Goal: Task Accomplishment & Management: Manage account settings

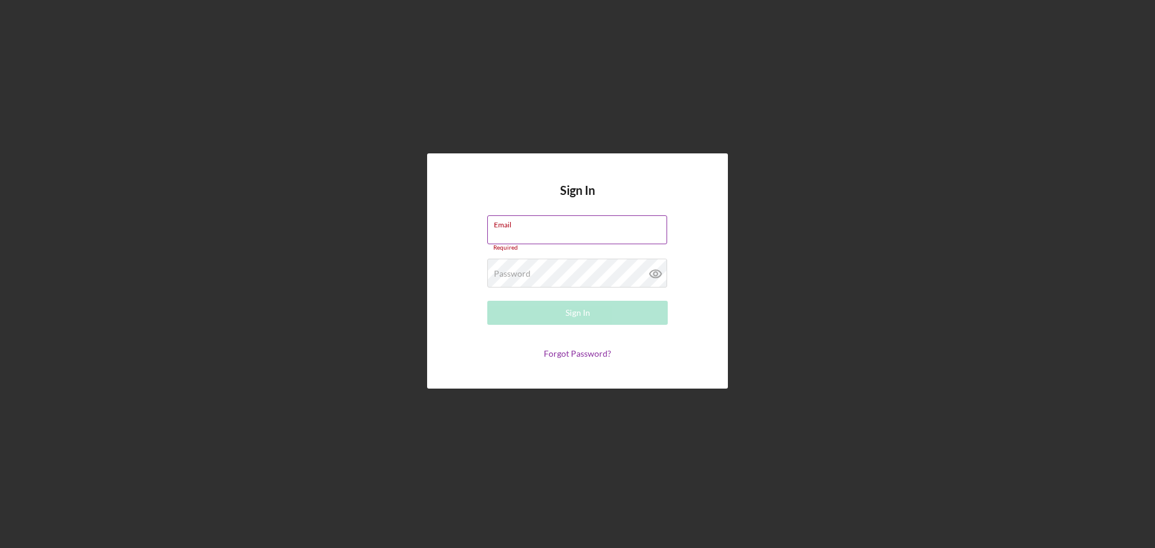
click at [526, 232] on input "Email" at bounding box center [577, 229] width 180 height 29
type input "allenm@freedomequity.org"
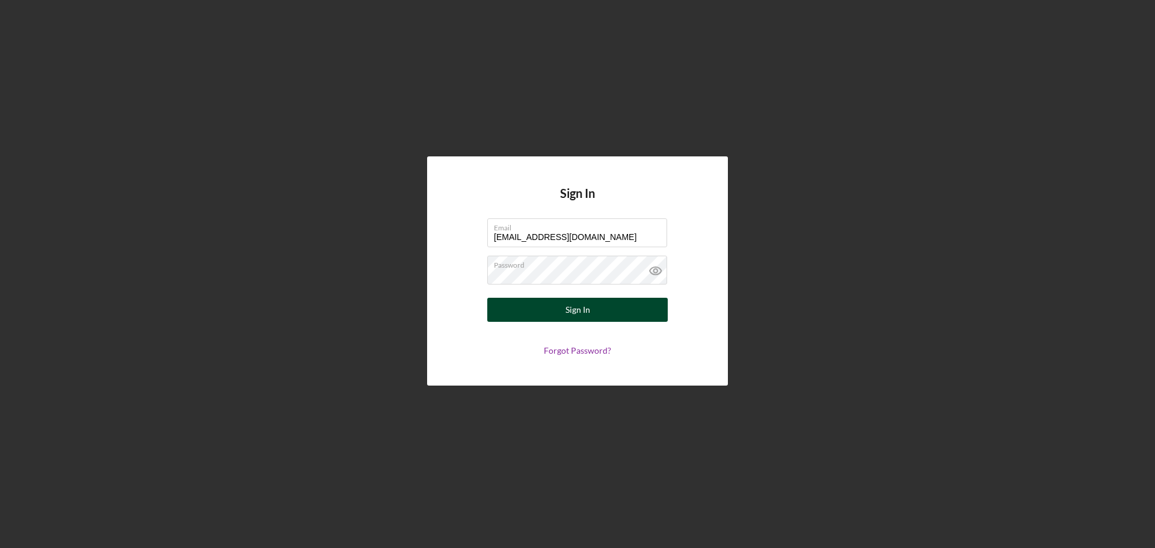
click at [568, 307] on div "Sign In" at bounding box center [578, 310] width 25 height 24
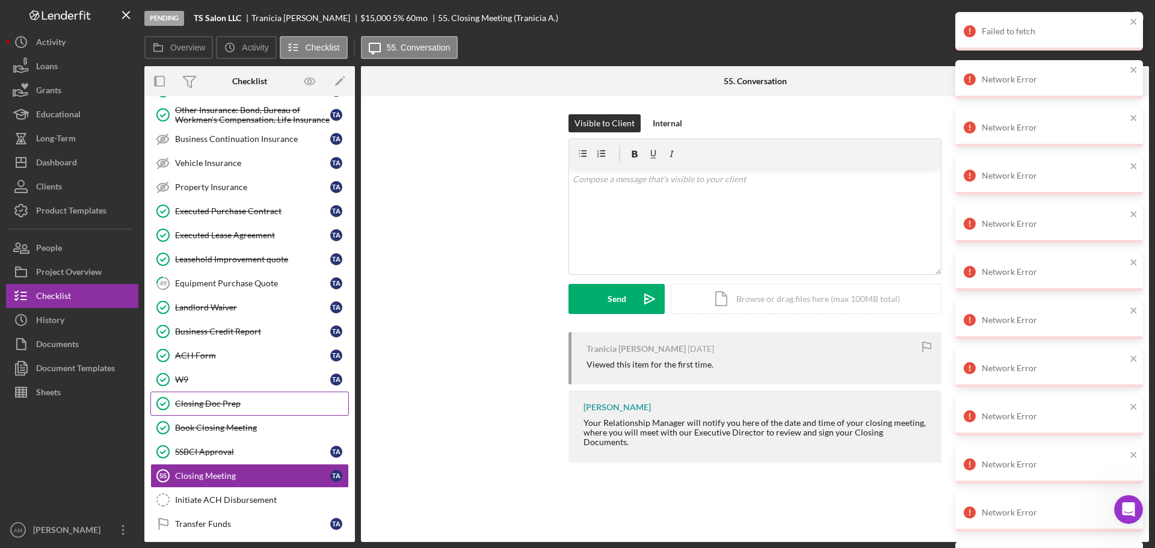
scroll to position [177, 0]
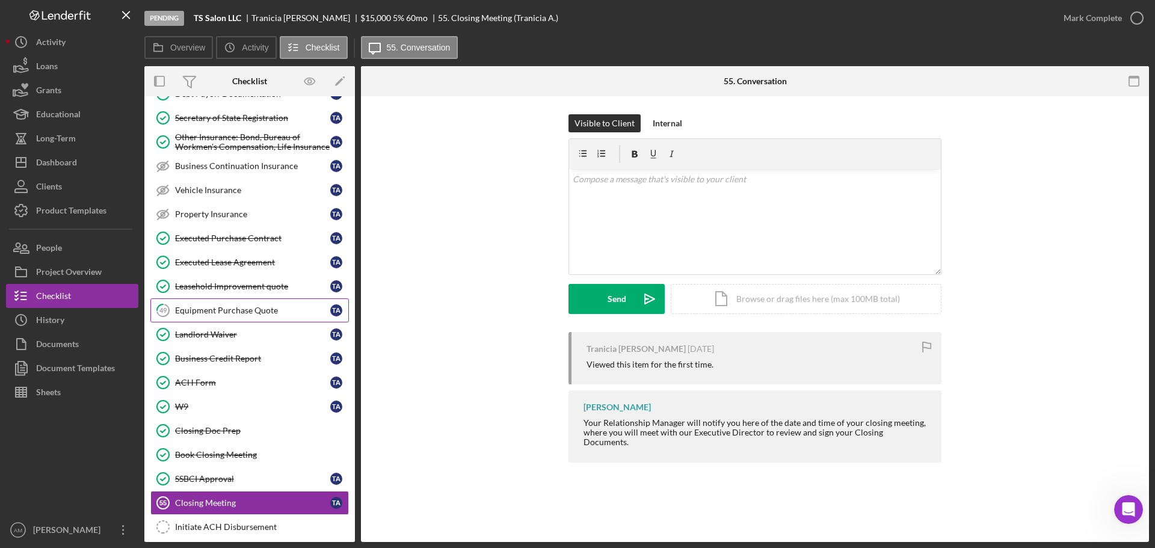
click at [226, 308] on div "Equipment Purchase Quote" at bounding box center [252, 311] width 155 height 10
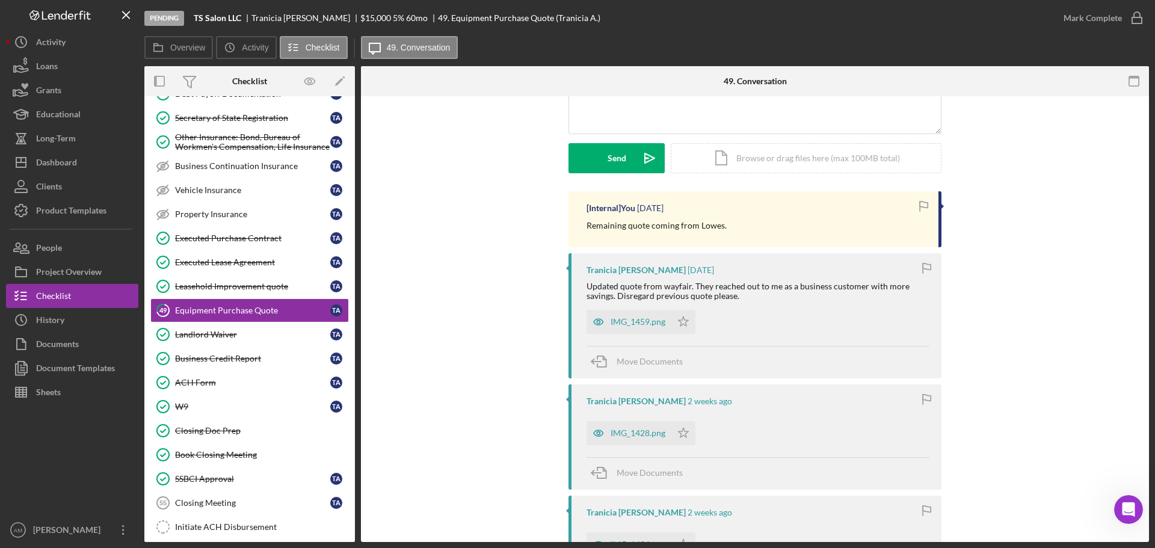
scroll to position [180, 0]
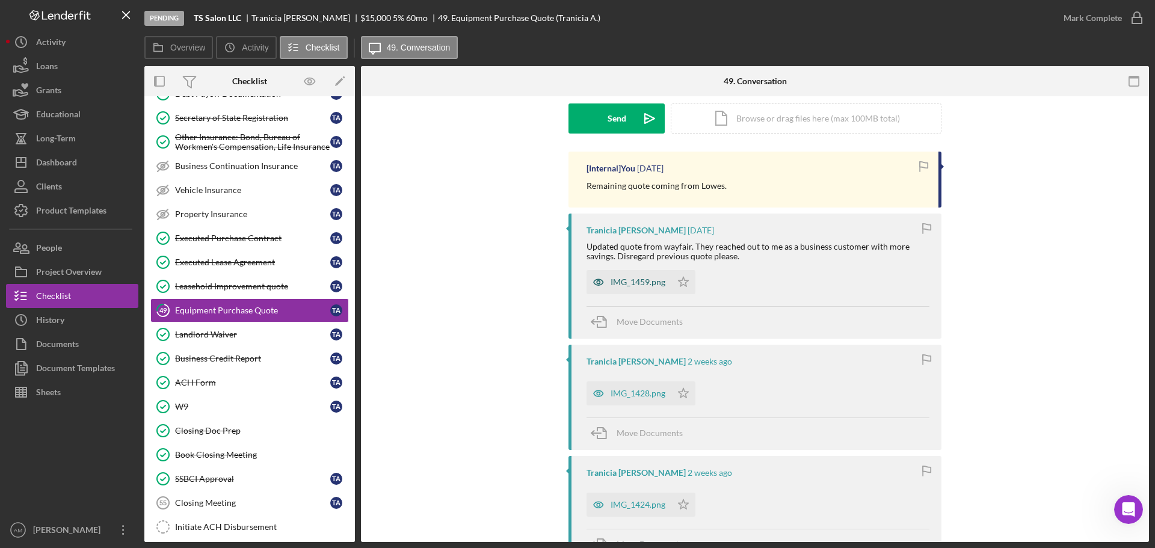
click at [635, 277] on div "IMG_1459.png" at bounding box center [638, 282] width 55 height 10
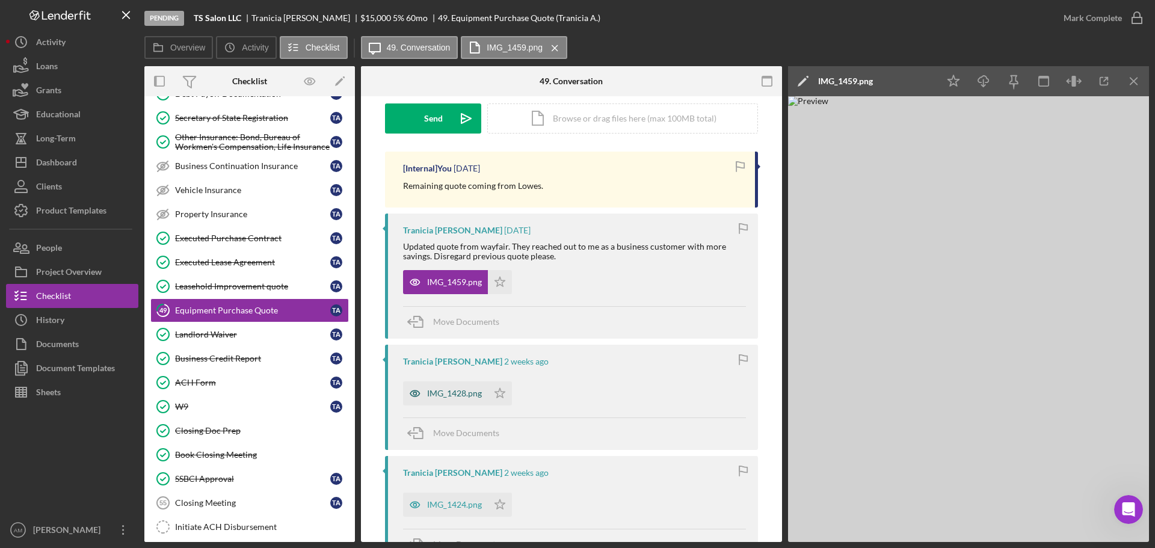
click at [461, 398] on div "IMG_1428.png" at bounding box center [454, 394] width 55 height 10
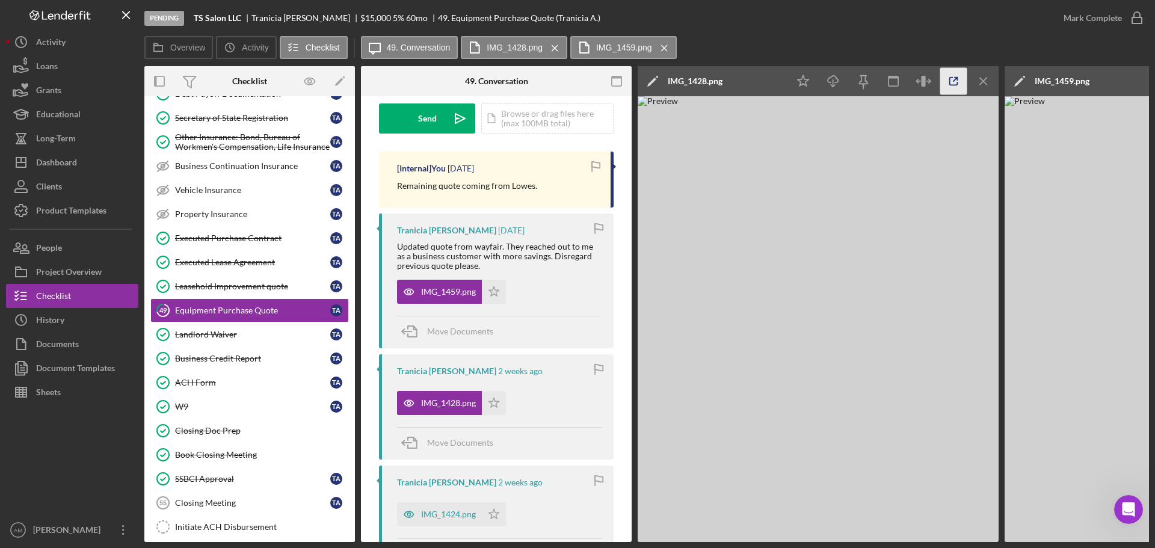
click at [954, 79] on icon "button" at bounding box center [953, 81] width 27 height 27
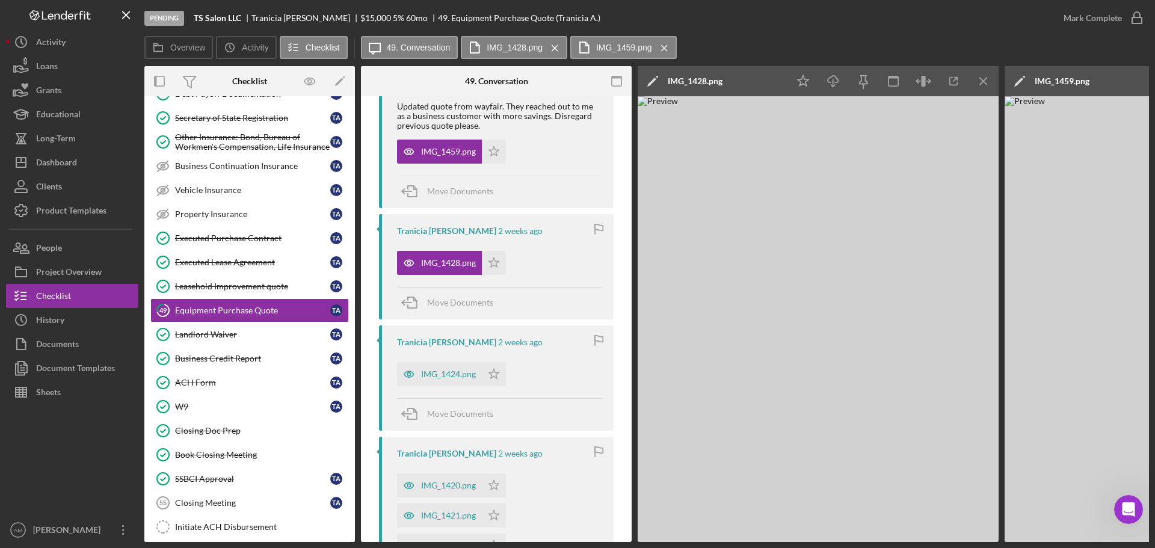
scroll to position [361, 0]
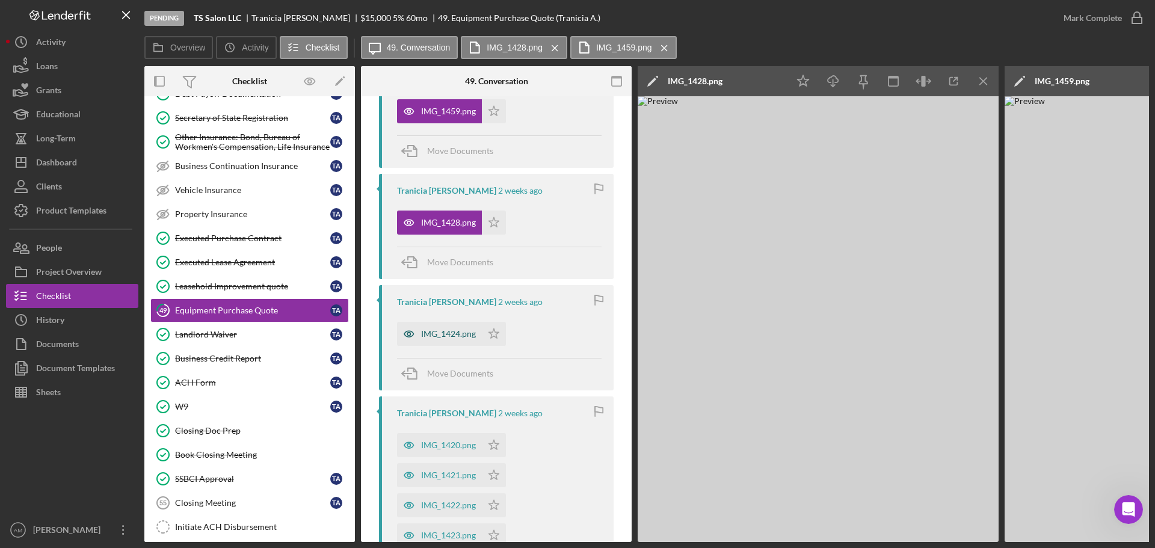
click at [427, 331] on div "IMG_1424.png" at bounding box center [448, 334] width 55 height 10
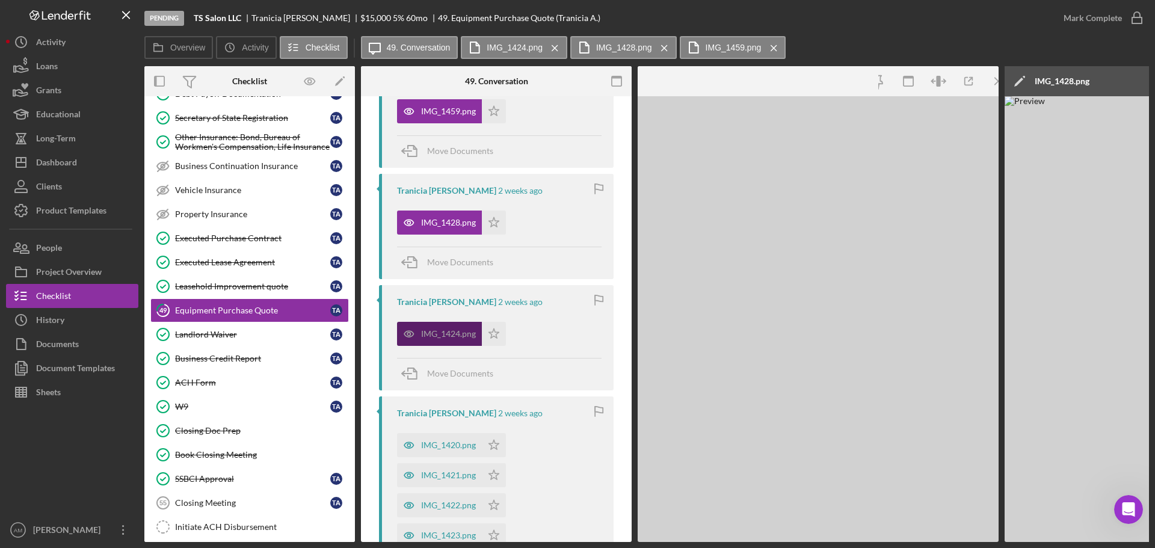
click at [427, 331] on div "IMG_1424.png" at bounding box center [448, 334] width 55 height 10
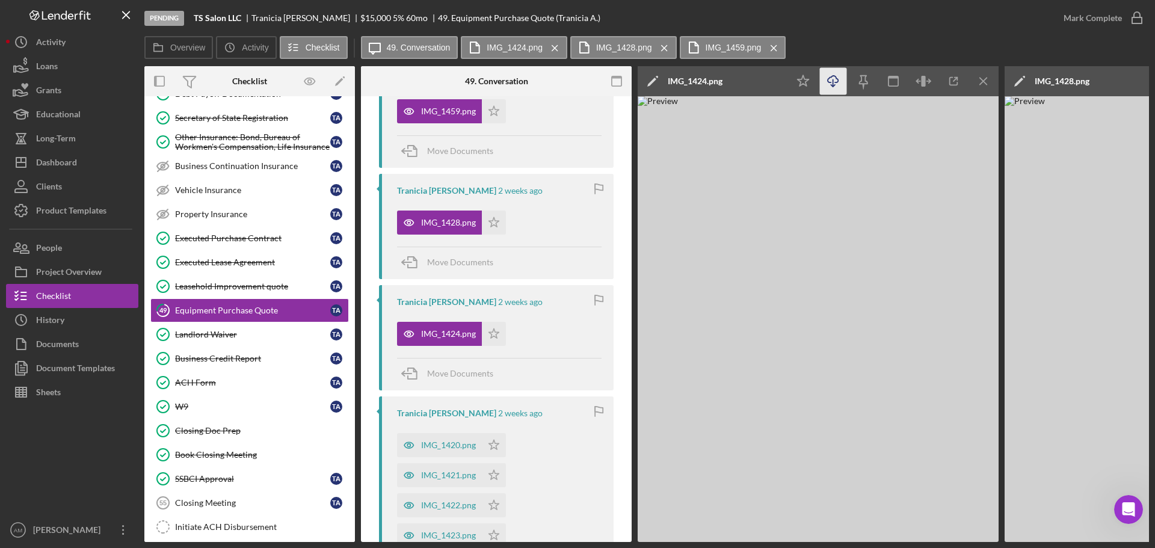
click at [830, 79] on icon "Icon/Download" at bounding box center [833, 81] width 27 height 27
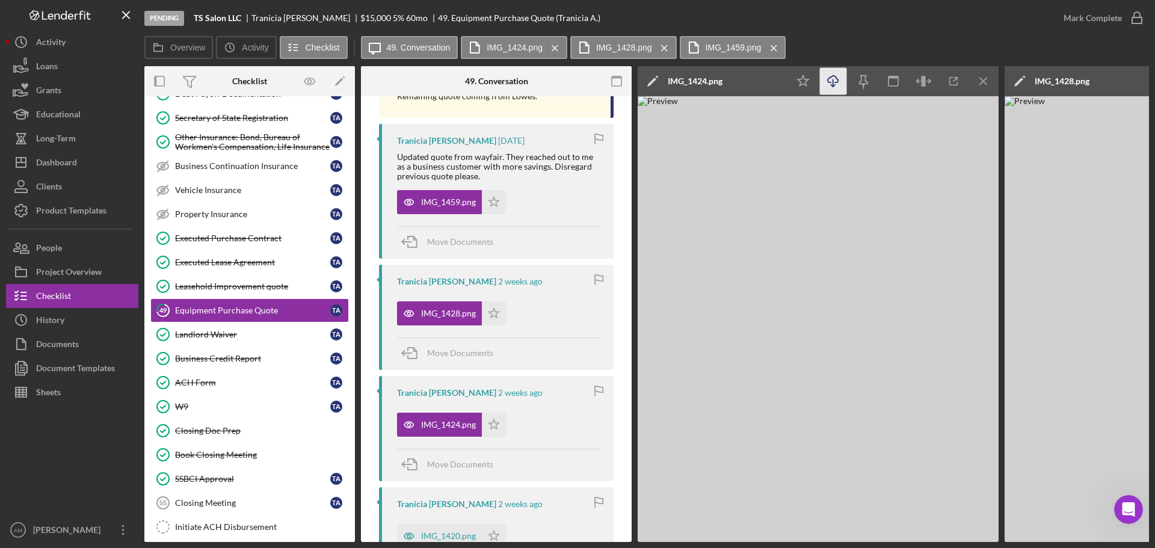
scroll to position [241, 0]
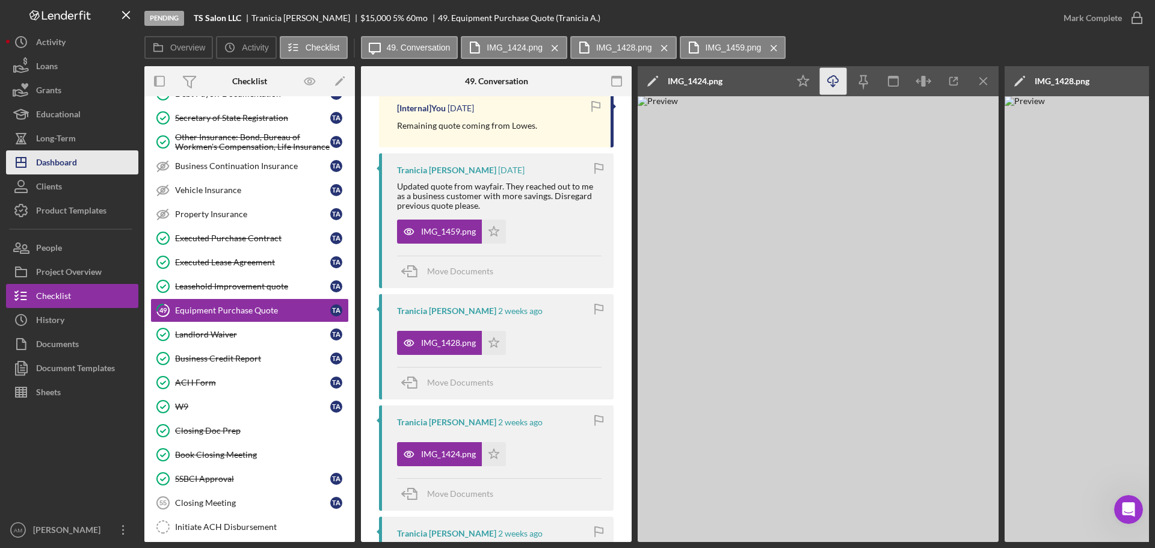
click at [57, 158] on div "Dashboard" at bounding box center [56, 163] width 41 height 27
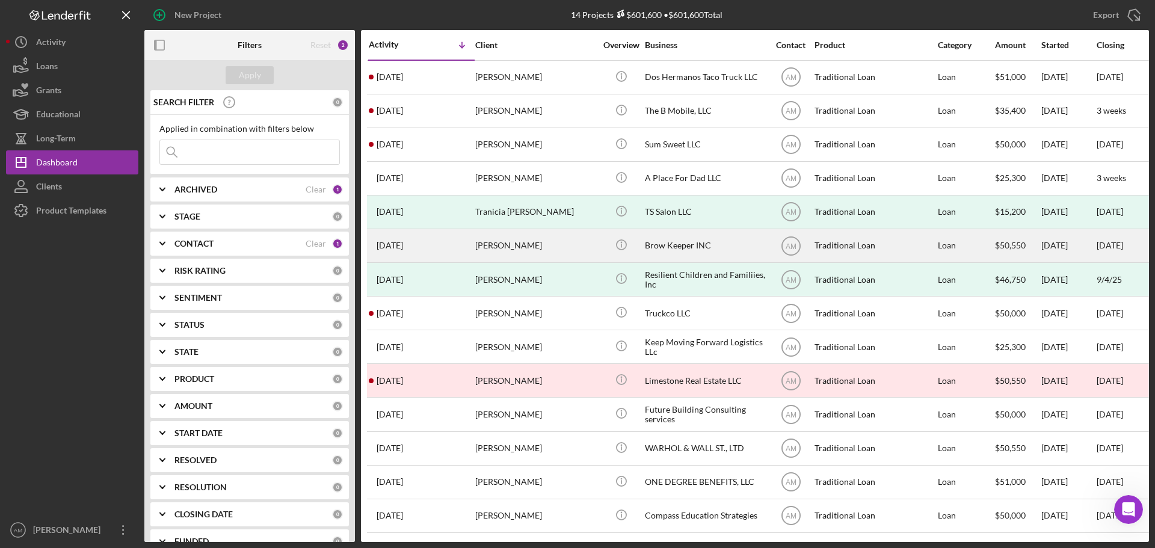
click at [656, 244] on div "Brow Keeper INC" at bounding box center [705, 246] width 120 height 32
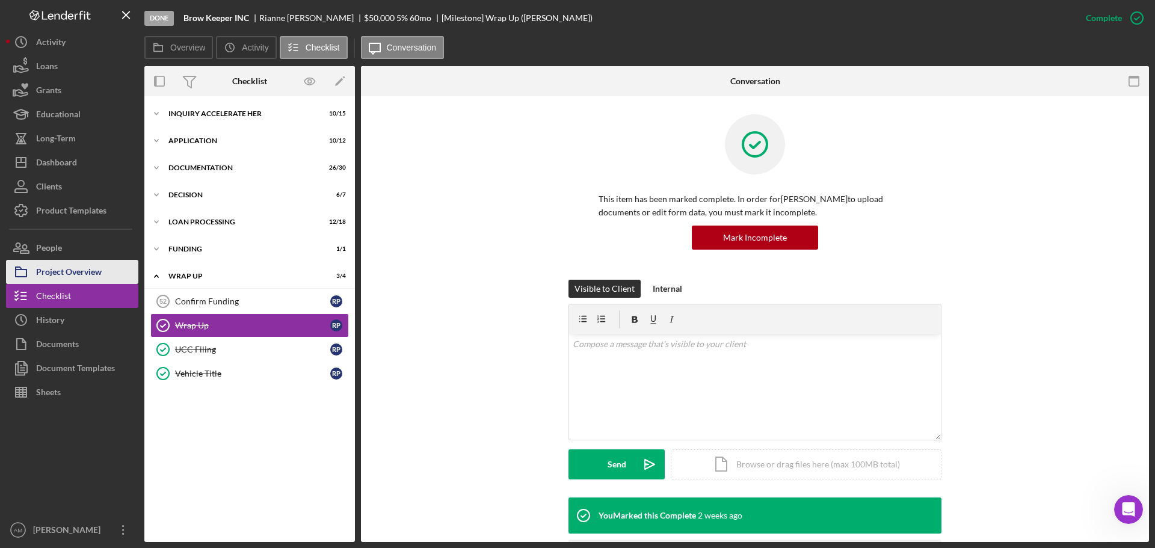
click at [67, 270] on div "Project Overview" at bounding box center [69, 273] width 66 height 27
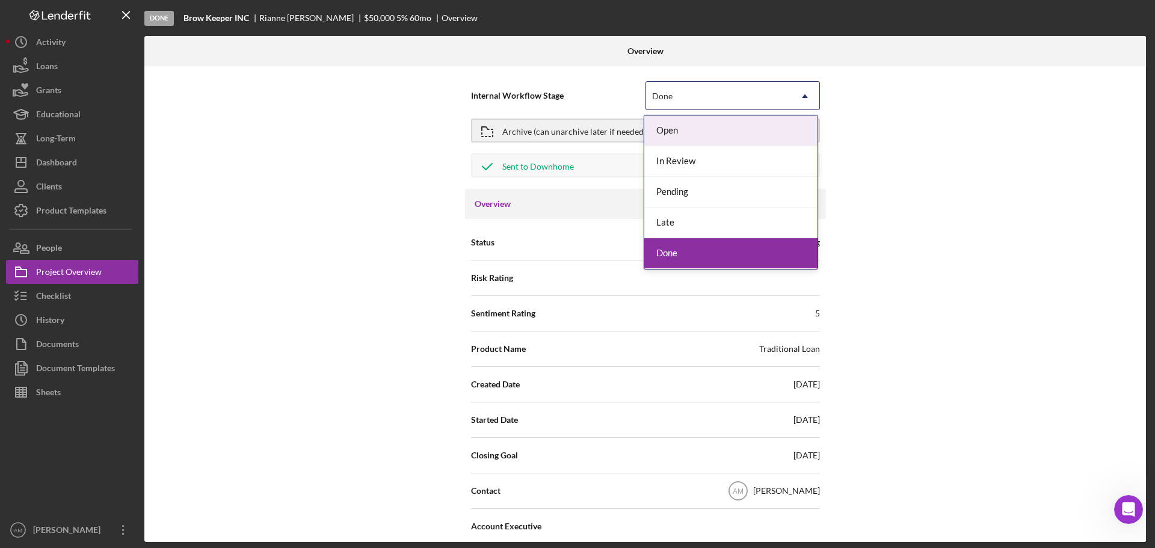
click at [715, 94] on div "Done" at bounding box center [718, 96] width 144 height 28
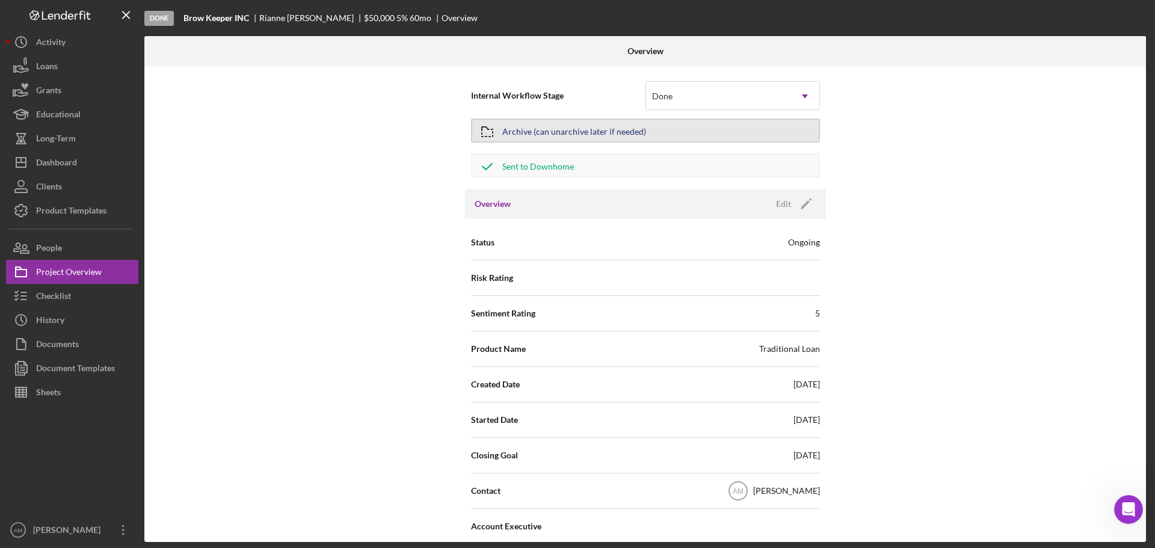
click at [555, 127] on div "Archive (can unarchive later if needed)" at bounding box center [574, 131] width 144 height 22
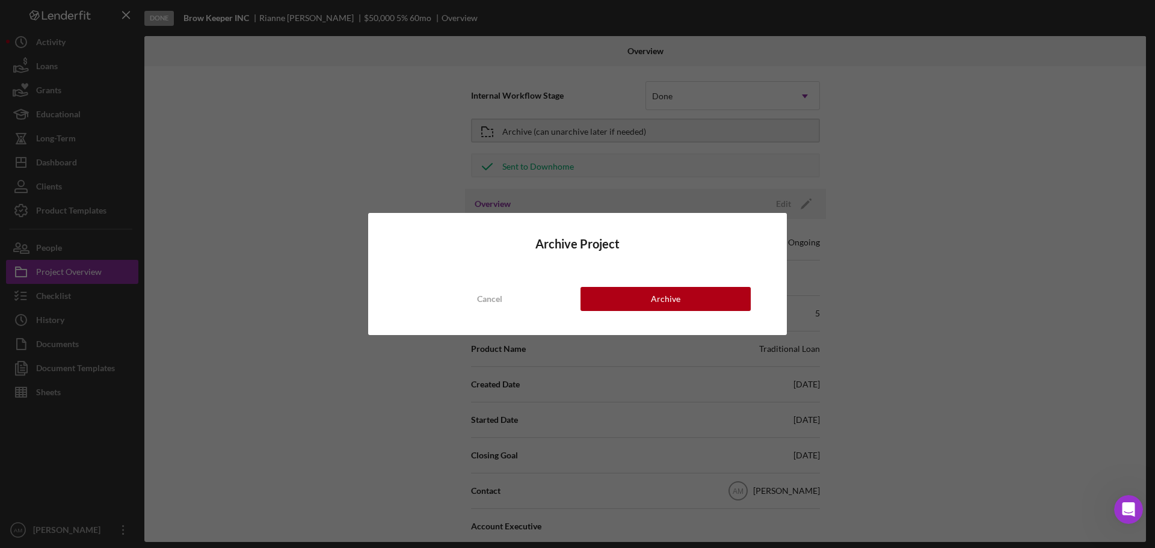
click at [295, 166] on div "Archive Project Cancel Archive" at bounding box center [577, 274] width 1155 height 548
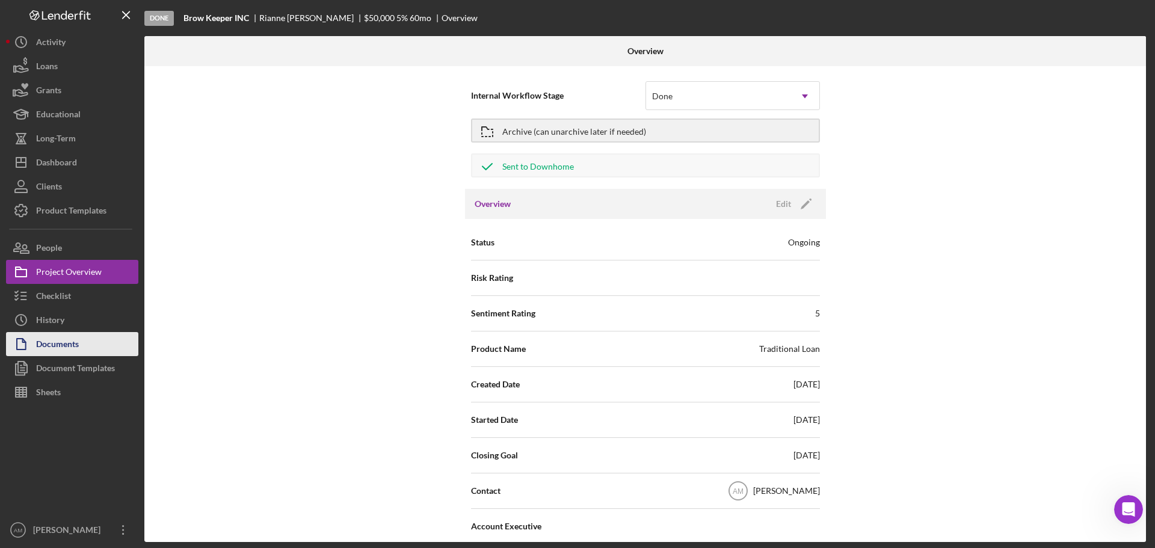
click at [63, 341] on div "Documents" at bounding box center [57, 345] width 43 height 27
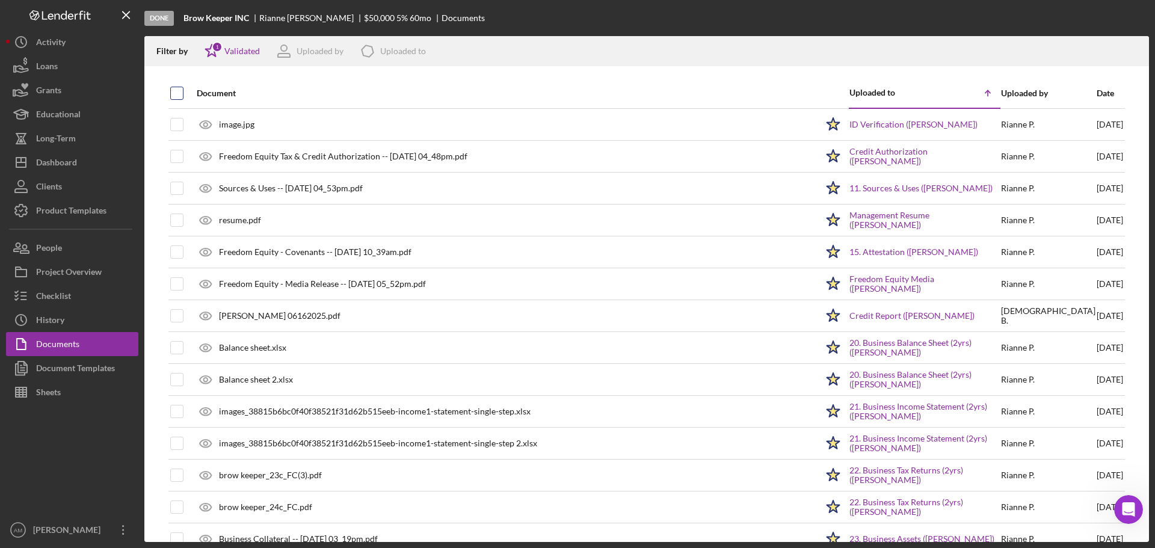
click at [177, 90] on input "checkbox" at bounding box center [177, 93] width 12 height 12
checkbox input "true"
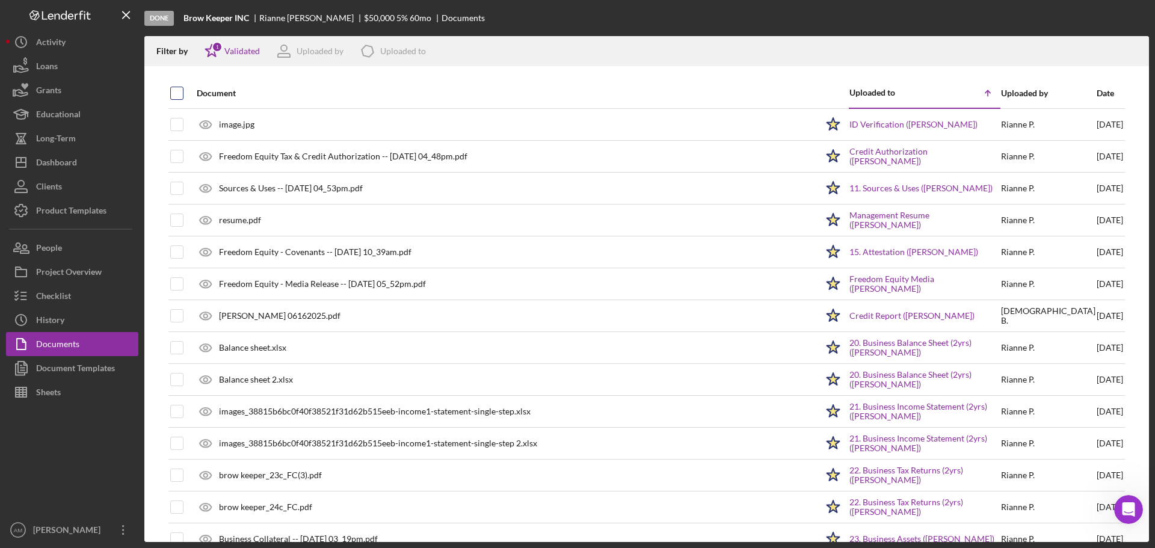
checkbox input "true"
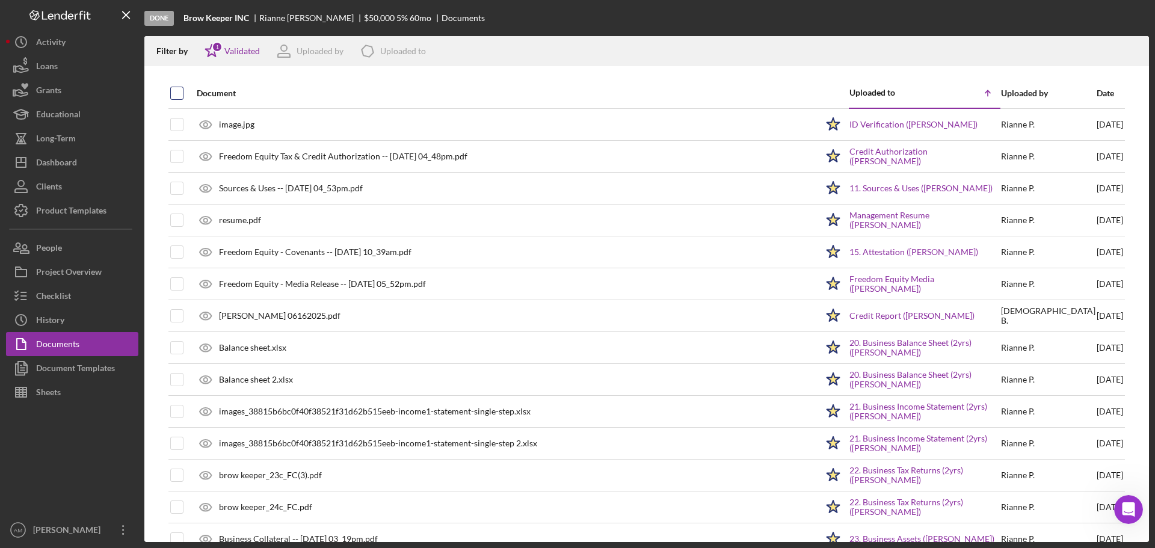
checkbox input "true"
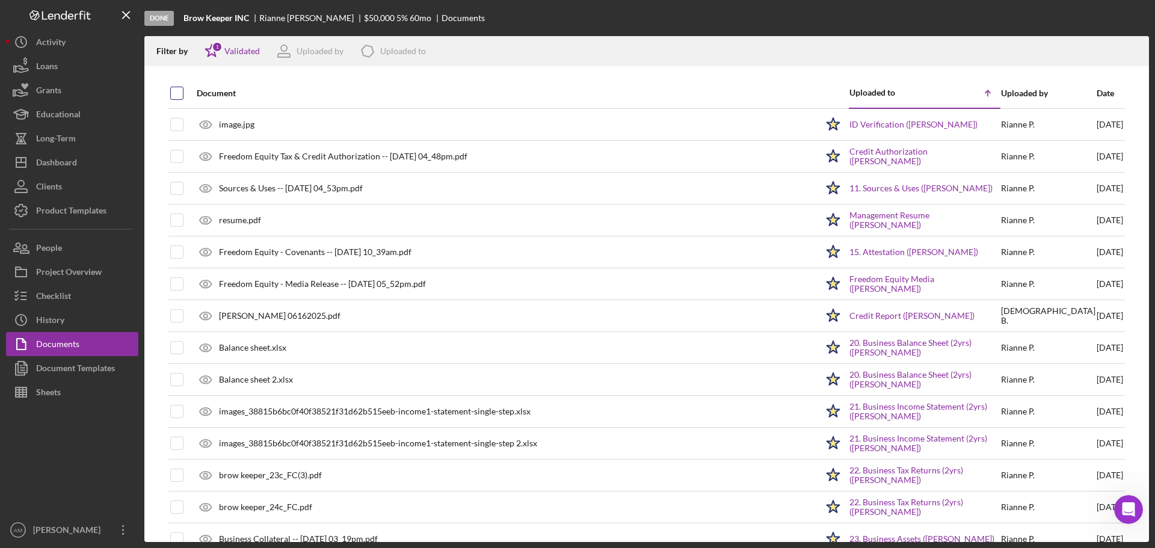
checkbox input "true"
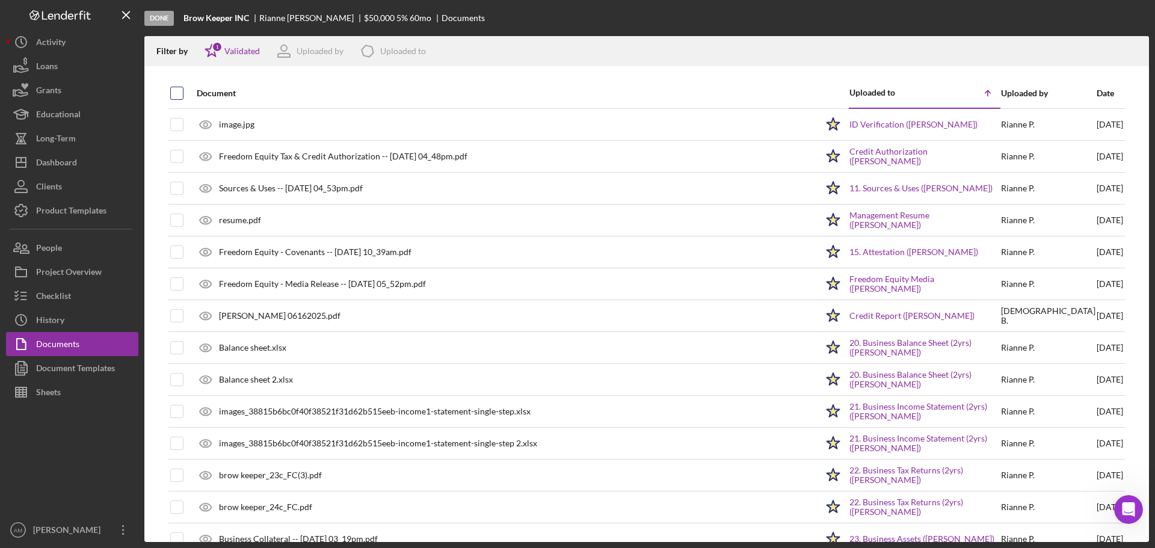
checkbox input "true"
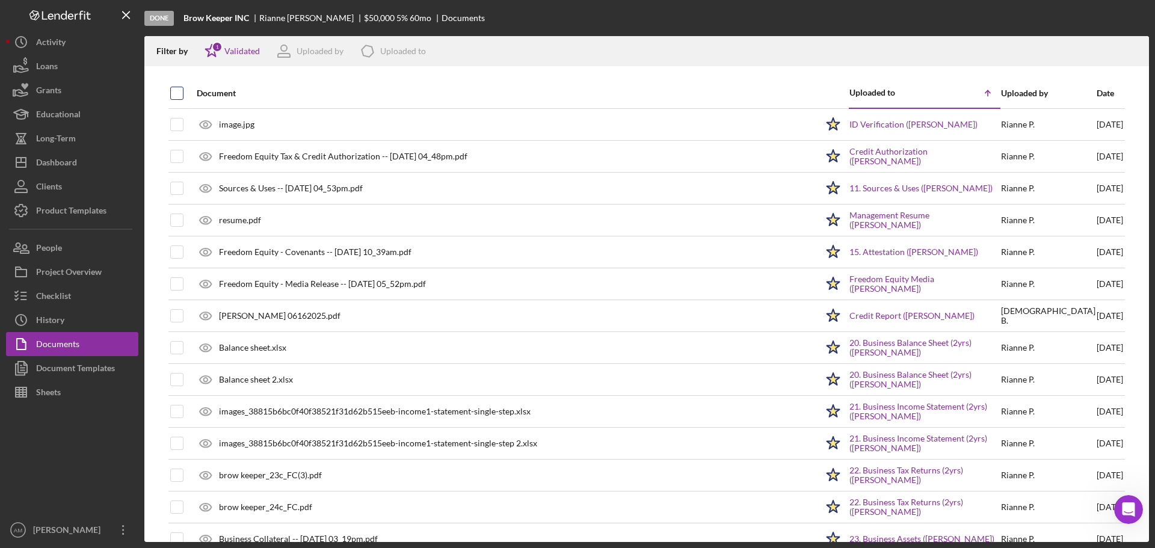
checkbox input "true"
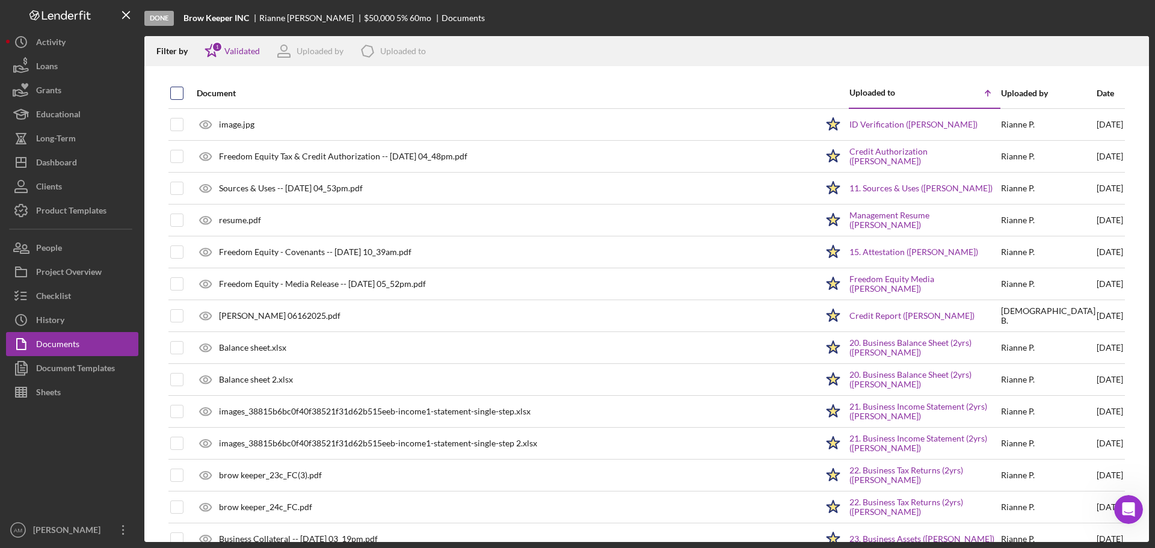
checkbox input "true"
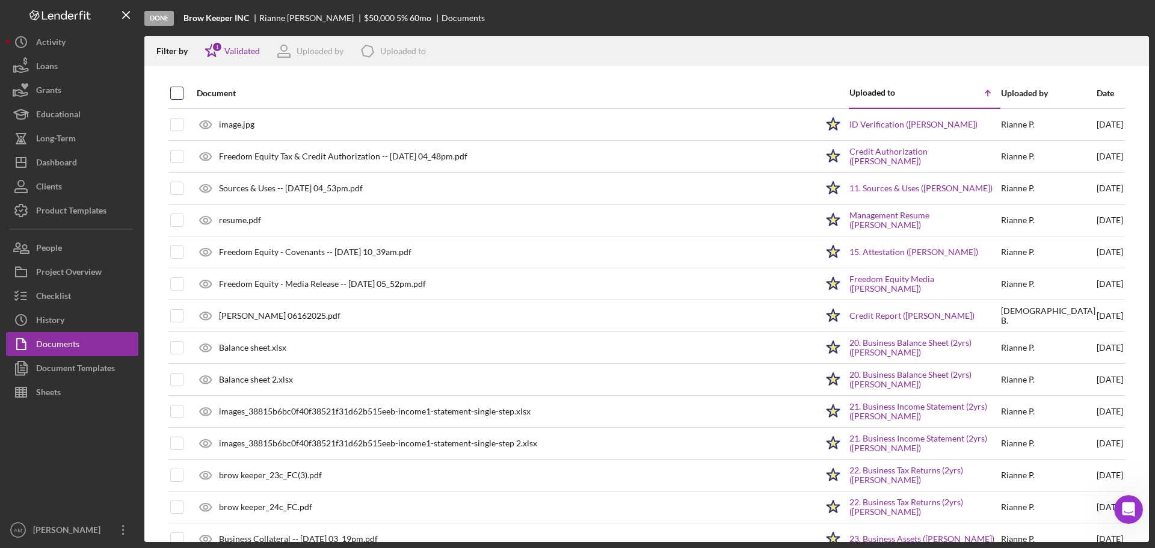
checkbox input "true"
click at [1135, 49] on icon "Icon/Download" at bounding box center [1134, 51] width 27 height 27
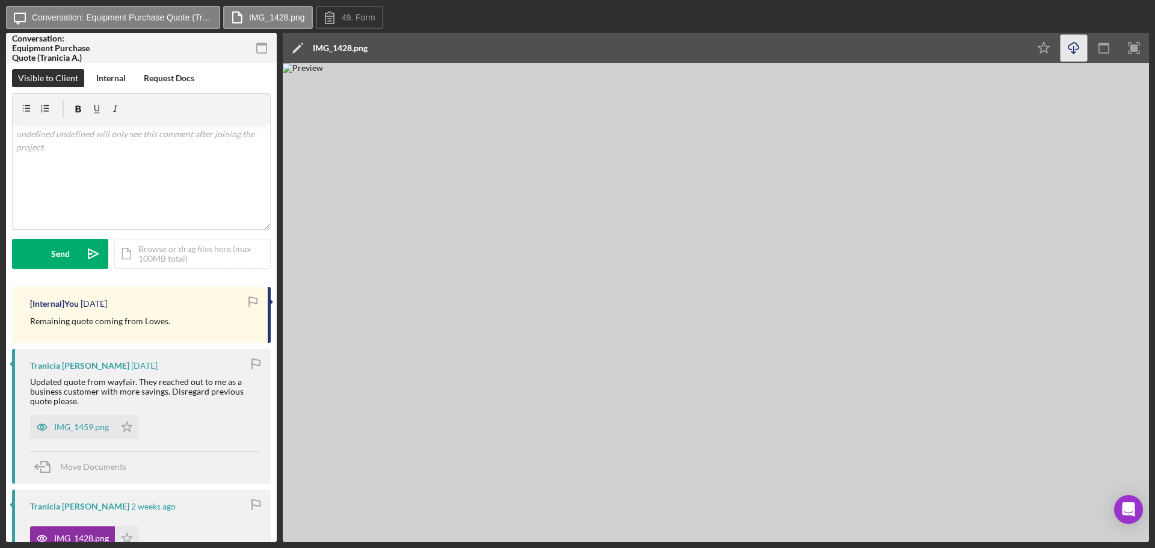
click at [1072, 45] on icon "Icon/Download" at bounding box center [1074, 48] width 27 height 27
